Goal: Check status

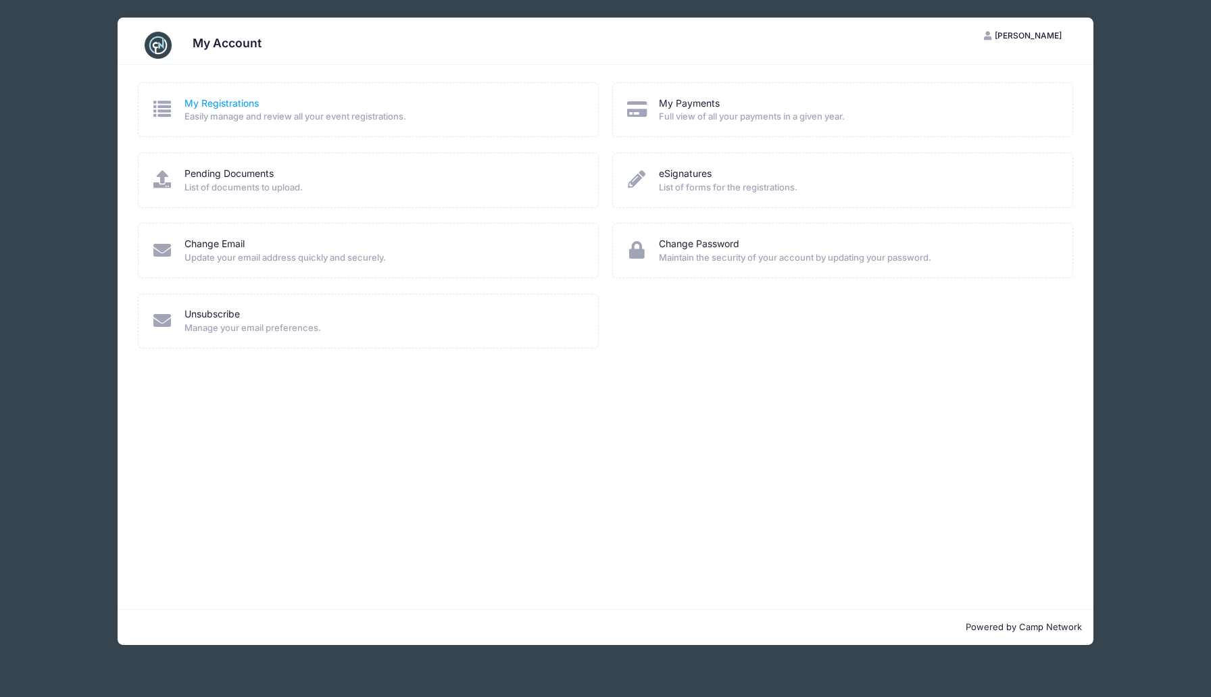
click at [237, 109] on link "My Registrations" at bounding box center [221, 104] width 74 height 14
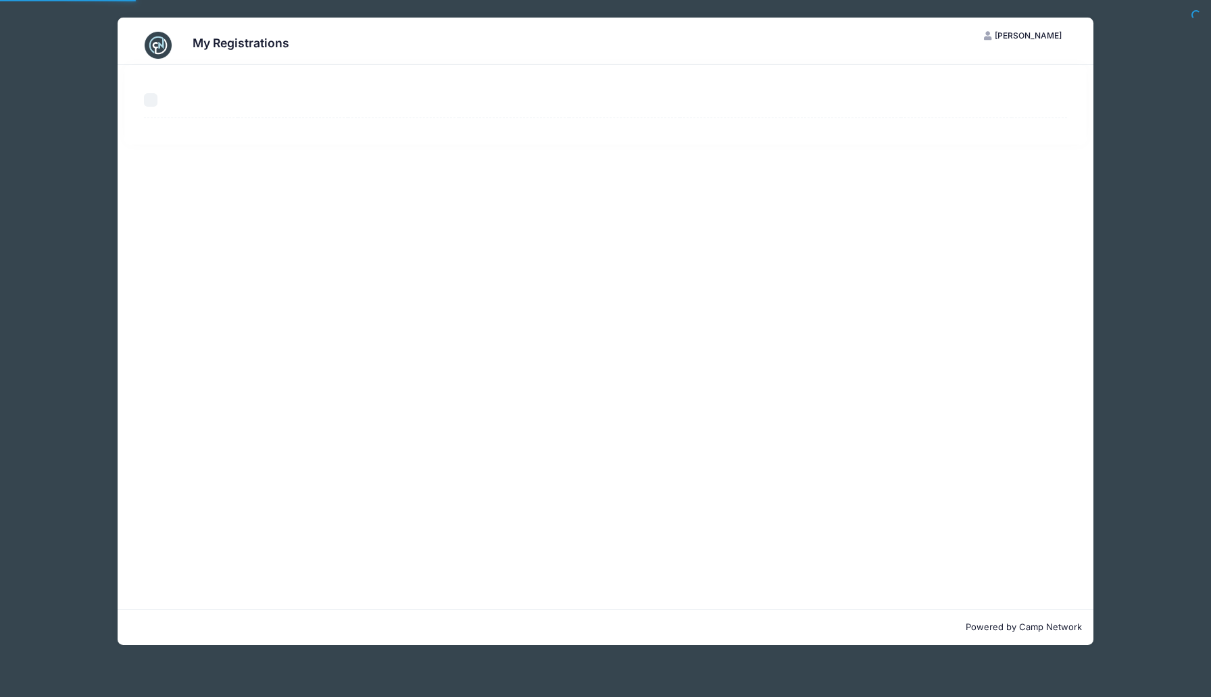
select select "50"
